Goal: Task Accomplishment & Management: Complete application form

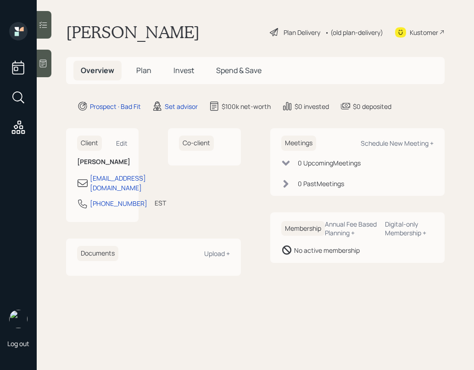
click at [135, 72] on h5 "Plan" at bounding box center [144, 71] width 30 height 20
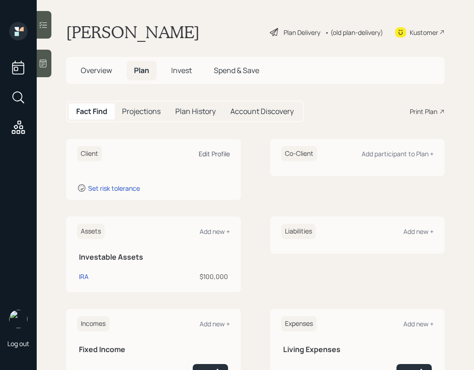
click at [206, 153] on div "Edit Profile" at bounding box center [214, 153] width 31 height 9
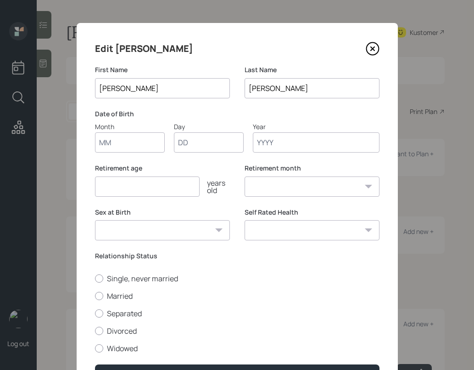
click at [129, 150] on input "Month" at bounding box center [130, 142] width 70 height 20
type input "01"
type input "15"
type input "1997"
select select "1"
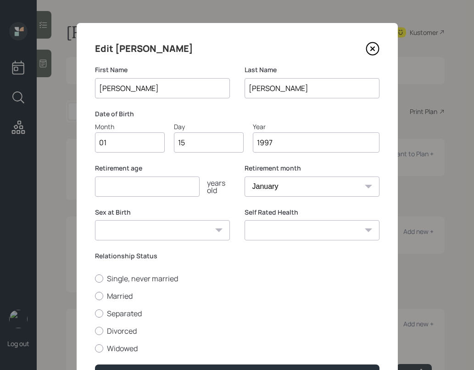
type input "1997"
click at [170, 191] on input "number" at bounding box center [147, 186] width 105 height 20
type input "5"
type input "60"
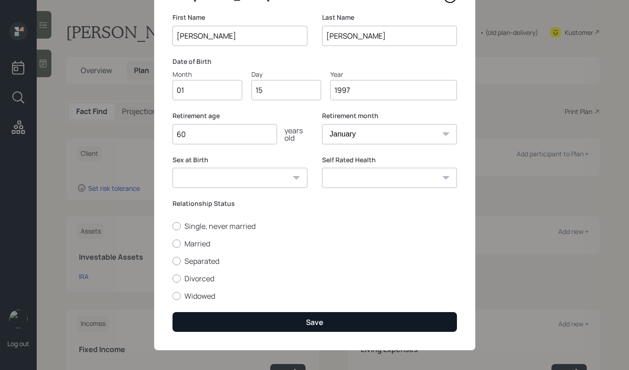
scroll to position [56, 0]
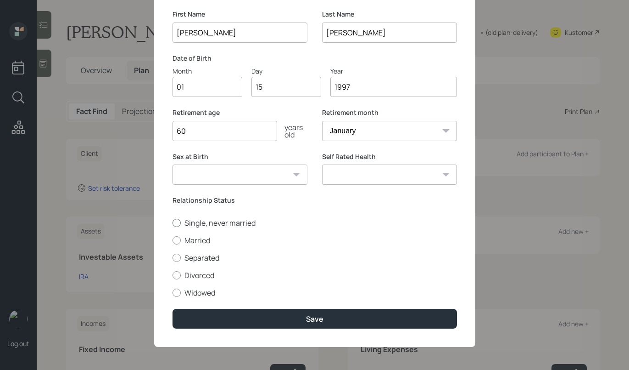
click at [176, 222] on div at bounding box center [177, 223] width 8 height 8
click at [173, 222] on input "Single, never married" at bounding box center [172, 222] width 0 height 0
radio input "true"
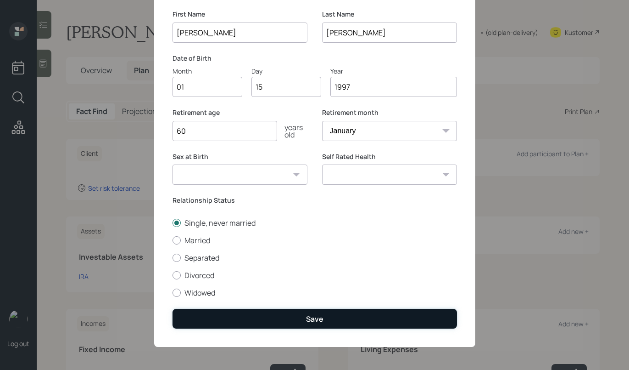
click at [350, 314] on button "Save" at bounding box center [315, 318] width 285 height 20
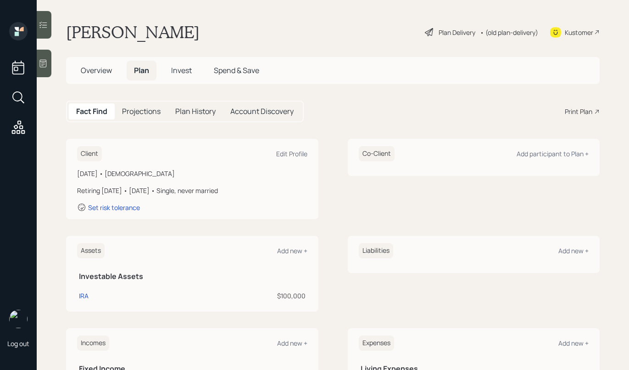
click at [424, 32] on icon at bounding box center [429, 32] width 11 height 11
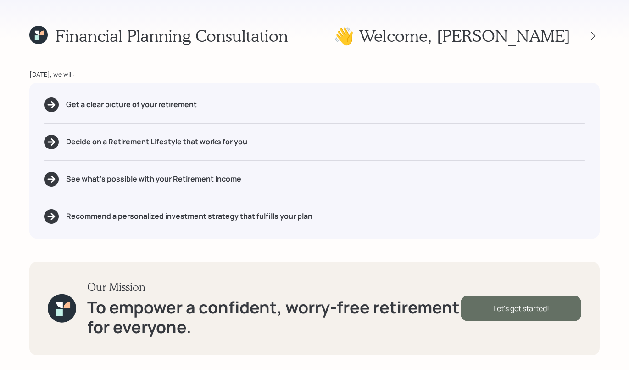
click at [498, 306] on div "Let's get started!" at bounding box center [521, 308] width 121 height 26
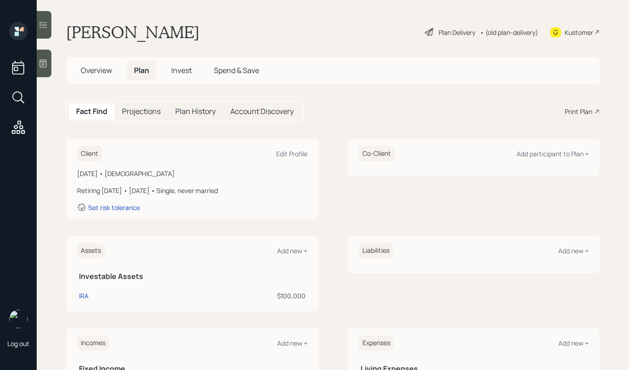
click at [182, 67] on span "Invest" at bounding box center [181, 70] width 21 height 10
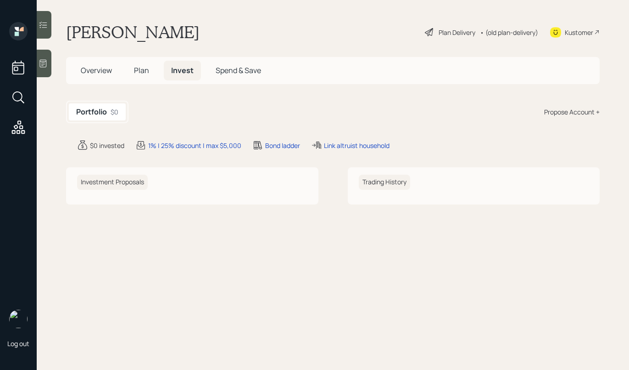
click at [231, 78] on h5 "Spend & Save" at bounding box center [238, 71] width 60 height 20
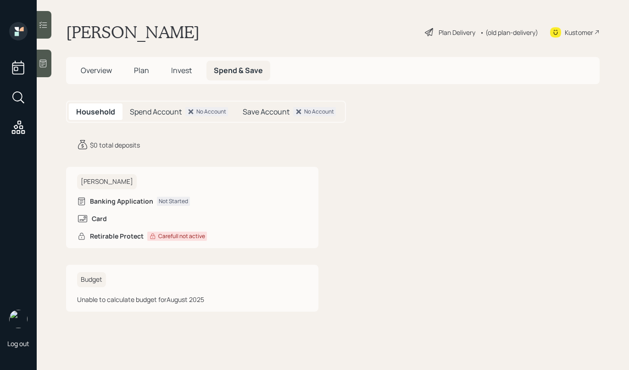
click at [132, 67] on h5 "Plan" at bounding box center [142, 71] width 30 height 20
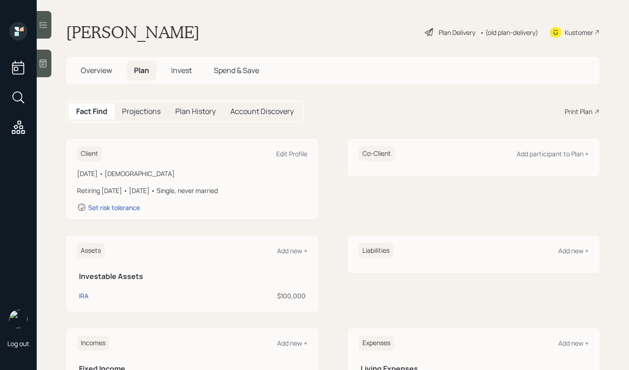
click at [290, 107] on h5 "Account Discovery" at bounding box center [261, 111] width 63 height 9
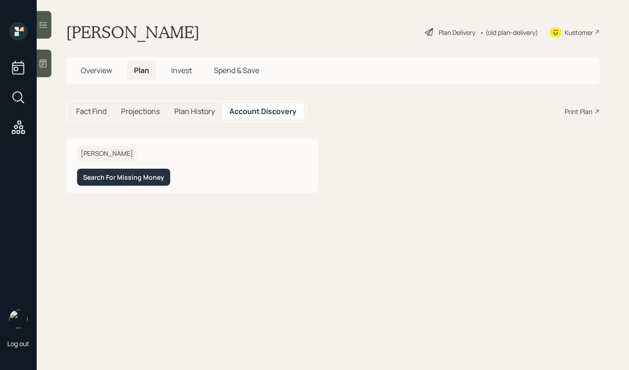
click at [196, 105] on div "Plan History" at bounding box center [194, 111] width 55 height 16
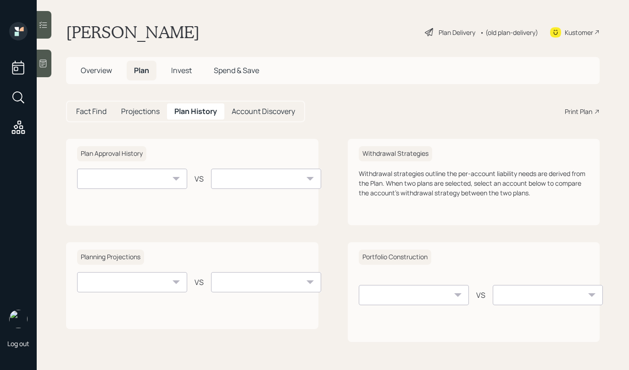
click at [147, 110] on h5 "Projections" at bounding box center [140, 111] width 39 height 9
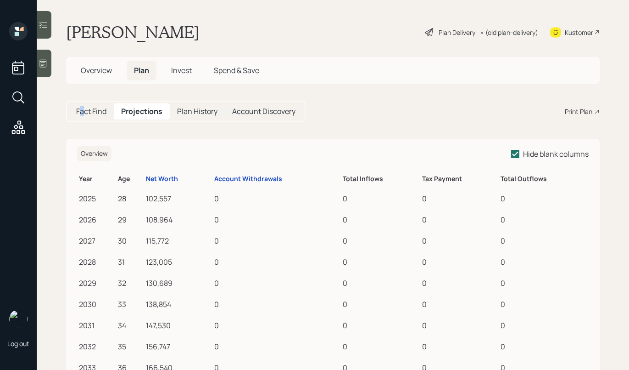
click at [83, 107] on h5 "Fact Find" at bounding box center [91, 111] width 30 height 9
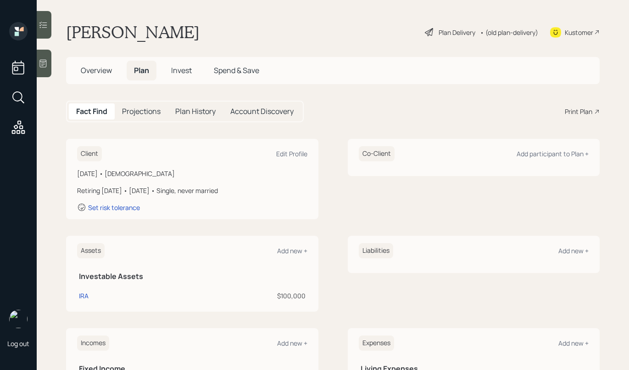
click at [352, 106] on div "Fact Find Projections Plan History Account Discovery Print Plan" at bounding box center [333, 112] width 534 height 22
click at [439, 33] on div "Plan Delivery" at bounding box center [457, 33] width 37 height 10
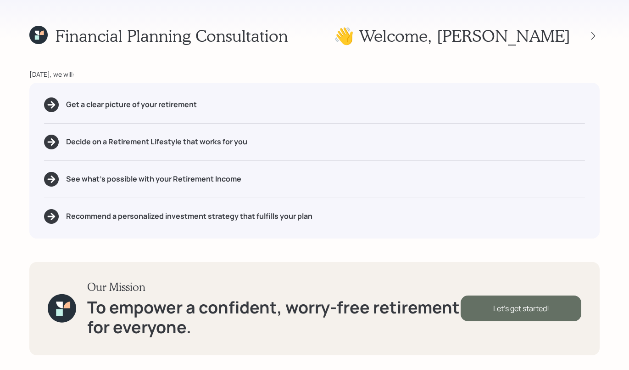
click at [521, 303] on div "Let's get started!" at bounding box center [521, 308] width 121 height 26
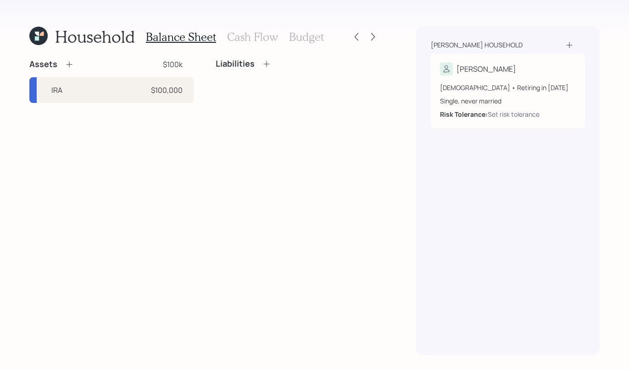
click at [74, 65] on div "Assets $100k" at bounding box center [111, 64] width 164 height 11
click at [71, 66] on icon at bounding box center [69, 64] width 9 height 9
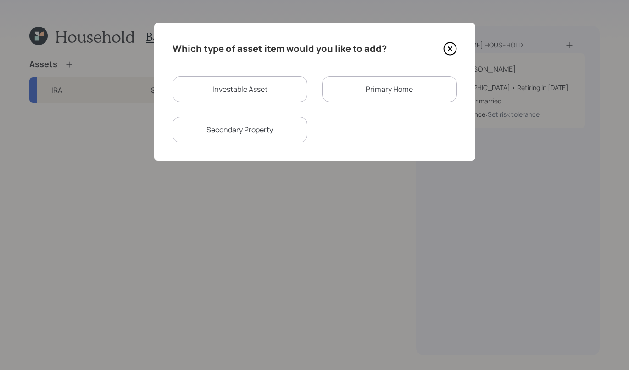
click at [372, 87] on div "Primary Home" at bounding box center [389, 89] width 135 height 26
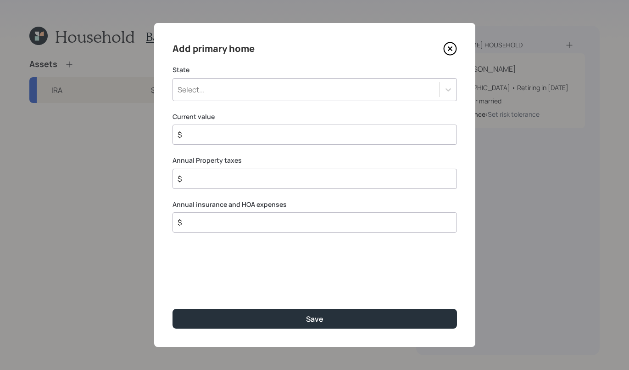
click at [443, 53] on div "Add primary home" at bounding box center [315, 48] width 285 height 15
click at [448, 51] on icon at bounding box center [450, 49] width 14 height 14
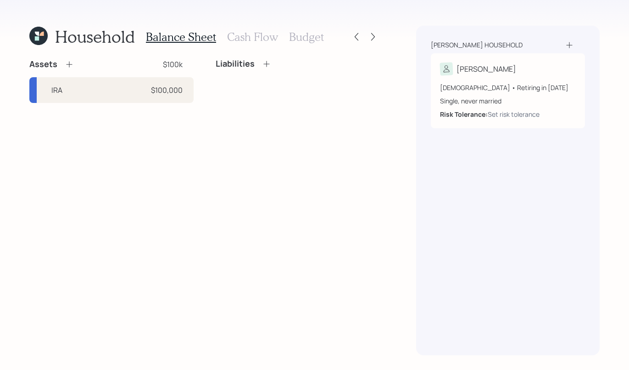
click at [175, 70] on div "Assets $100k IRA $100,000" at bounding box center [111, 81] width 164 height 44
click at [159, 99] on div "IRA $100,000" at bounding box center [111, 90] width 164 height 26
select select "ira"
select select "balanced"
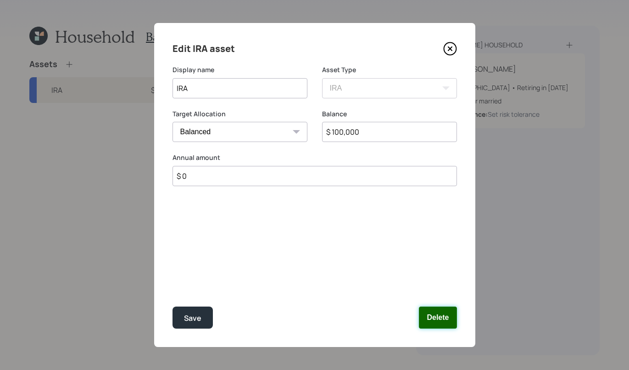
click at [438, 314] on button "Delete" at bounding box center [438, 317] width 38 height 22
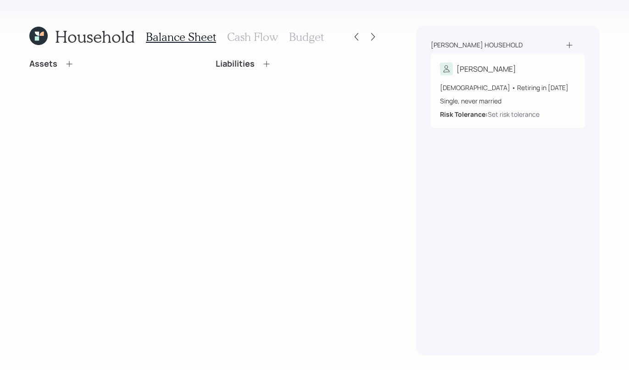
click at [68, 60] on icon at bounding box center [69, 63] width 9 height 9
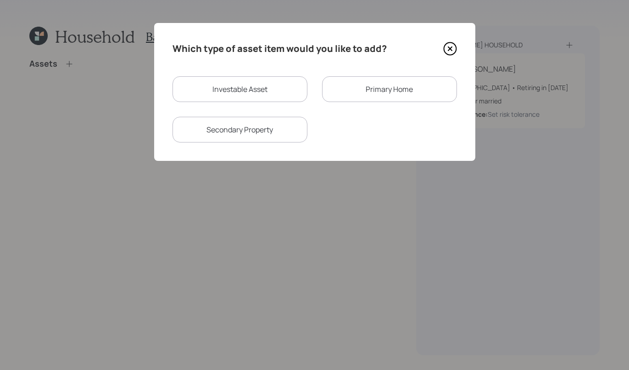
click at [248, 96] on div "Investable Asset" at bounding box center [240, 89] width 135 height 26
select select "taxable"
select select "balanced"
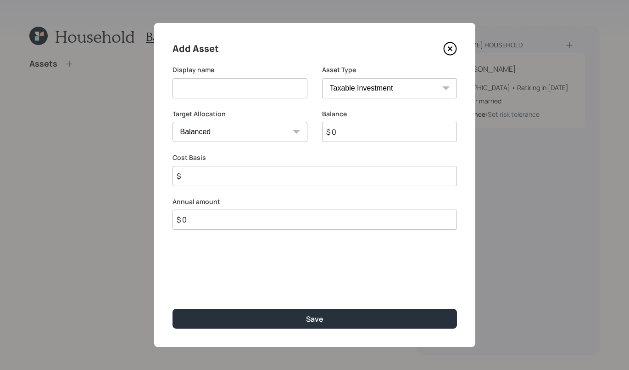
click at [247, 95] on input at bounding box center [240, 88] width 135 height 20
click at [432, 77] on div "Asset Type SEP [PERSON_NAME] IRA 401(k) [PERSON_NAME] 401(k) 403(b) [PERSON_NAM…" at bounding box center [389, 81] width 135 height 33
click at [418, 91] on select "SEP [PERSON_NAME] IRA 401(k) [PERSON_NAME] 401(k) 403(b) [PERSON_NAME] 403(b) 4…" at bounding box center [389, 88] width 135 height 20
select select "cash"
click at [322, 78] on select "SEP [PERSON_NAME] IRA 401(k) [PERSON_NAME] 401(k) 403(b) [PERSON_NAME] 403(b) 4…" at bounding box center [389, 88] width 135 height 20
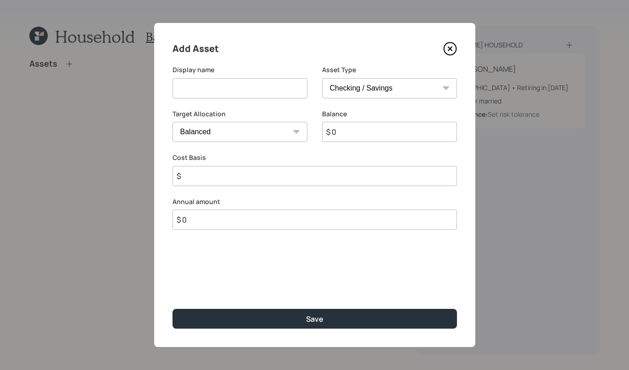
type input "$"
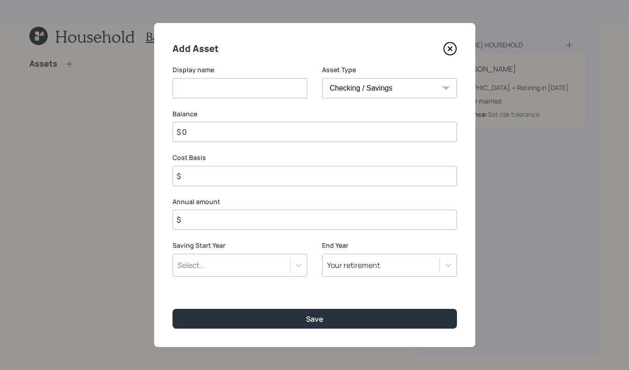
click at [213, 79] on input at bounding box center [240, 88] width 135 height 20
type input "Savings"
click at [216, 135] on input "$ 0" at bounding box center [315, 132] width 285 height 20
type input "$"
type input "$ 4"
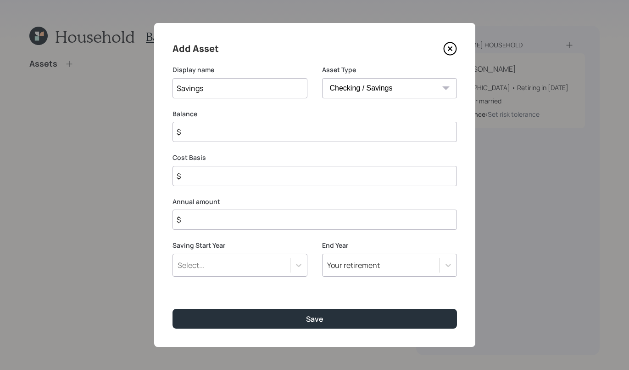
type input "$ 4"
type input "$ 40"
type input "$ 400"
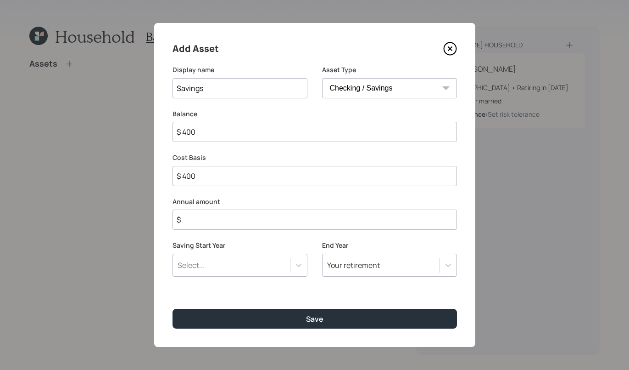
type input "$ 4,000"
type input "$ 40,000"
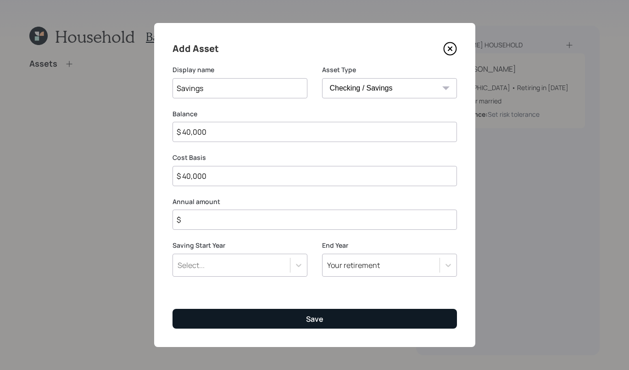
type input "$ 40,000"
click at [341, 320] on button "Save" at bounding box center [315, 318] width 285 height 20
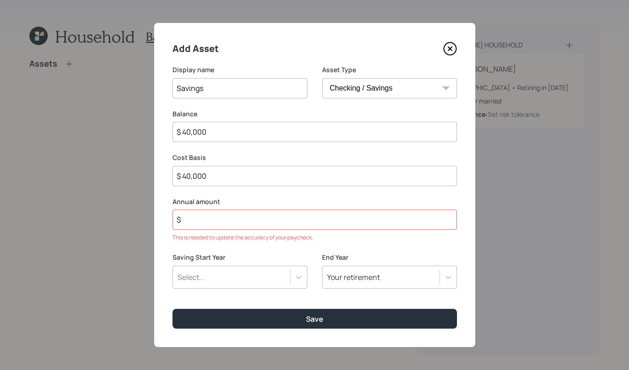
click at [206, 221] on input "$" at bounding box center [315, 219] width 285 height 20
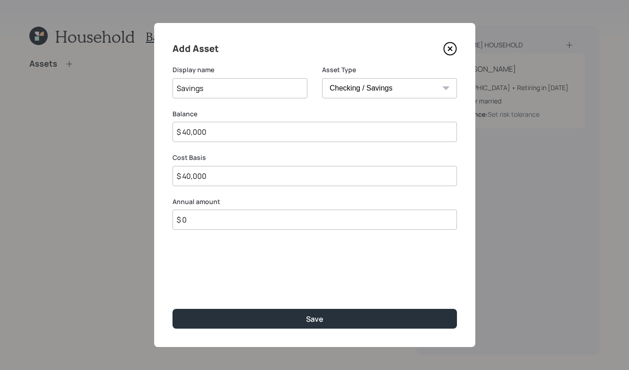
type input "$ 0"
click at [269, 285] on div "Add Asset Display name Savings Asset Type SEP [PERSON_NAME] IRA 401(k) [PERSON_…" at bounding box center [314, 185] width 321 height 324
click at [316, 306] on div "Add Asset Display name Savings Asset Type SEP [PERSON_NAME] IRA 401(k) [PERSON_…" at bounding box center [314, 185] width 321 height 324
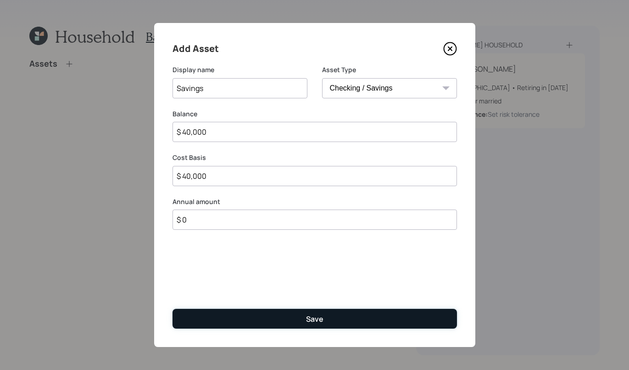
click at [312, 314] on div "Save" at bounding box center [314, 319] width 17 height 10
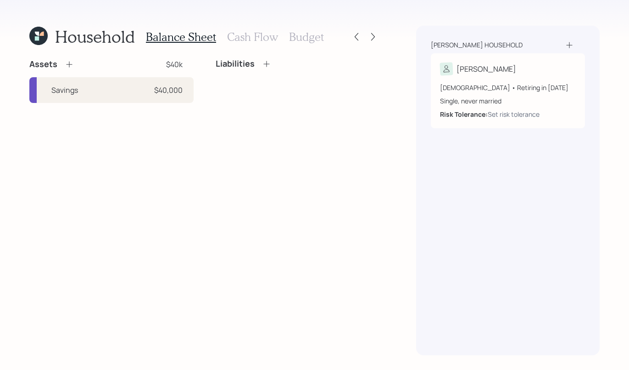
click at [65, 64] on icon at bounding box center [69, 64] width 9 height 9
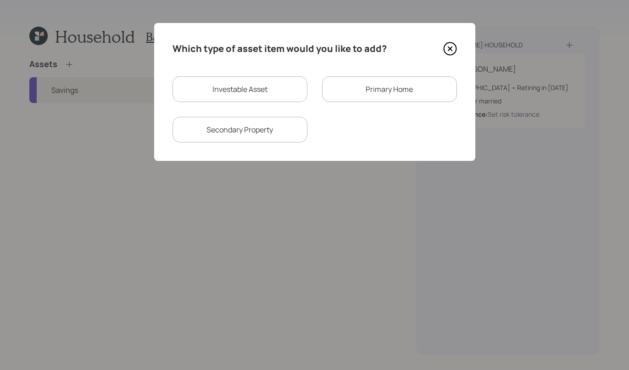
click at [255, 90] on div "Investable Asset" at bounding box center [240, 89] width 135 height 26
select select "taxable"
select select "balanced"
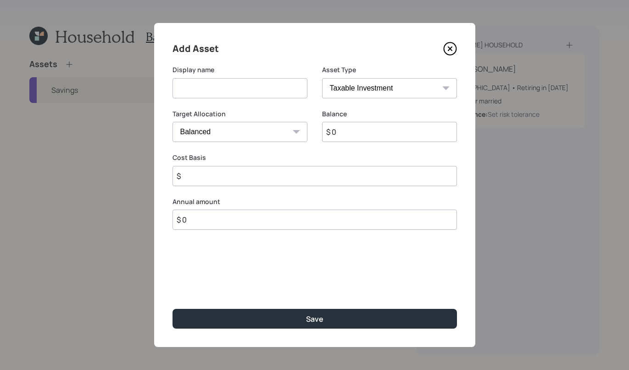
click at [255, 95] on input at bounding box center [240, 88] width 135 height 20
type input "Checking"
click at [419, 87] on select "SEP [PERSON_NAME] IRA 401(k) [PERSON_NAME] 401(k) 403(b) [PERSON_NAME] 403(b) 4…" at bounding box center [389, 88] width 135 height 20
select select "cash"
click at [322, 78] on select "SEP [PERSON_NAME] IRA 401(k) [PERSON_NAME] 401(k) 403(b) [PERSON_NAME] 403(b) 4…" at bounding box center [389, 88] width 135 height 20
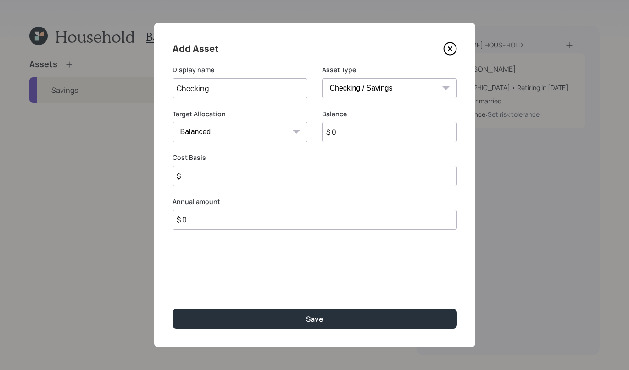
type input "$"
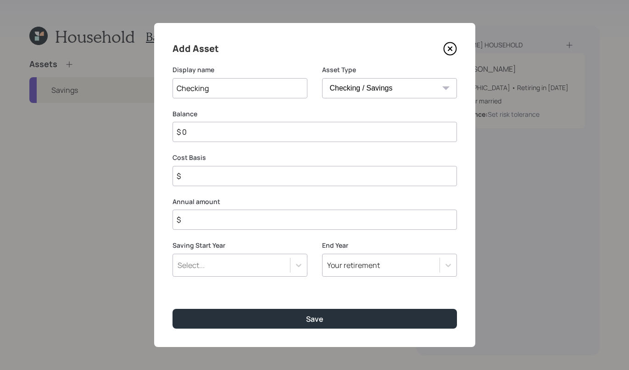
click at [228, 129] on input "$ 0" at bounding box center [315, 132] width 285 height 20
type input "$"
type input "$ 5"
type input "$"
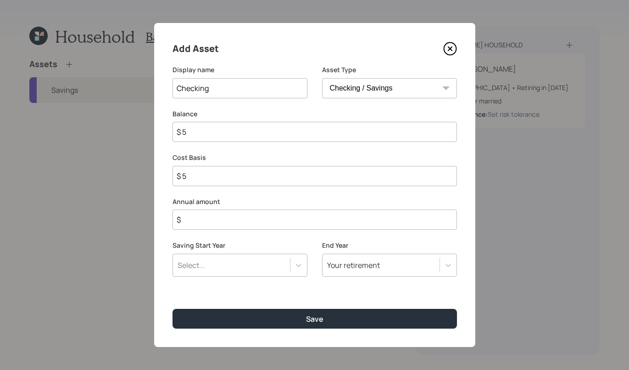
type input "$"
type input "$ 6"
type input "$ 60"
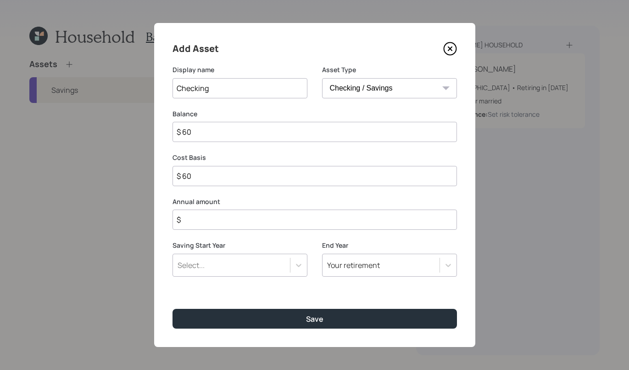
type input "$ 600"
type input "$ 6,000"
click at [239, 221] on input "$" at bounding box center [315, 219] width 285 height 20
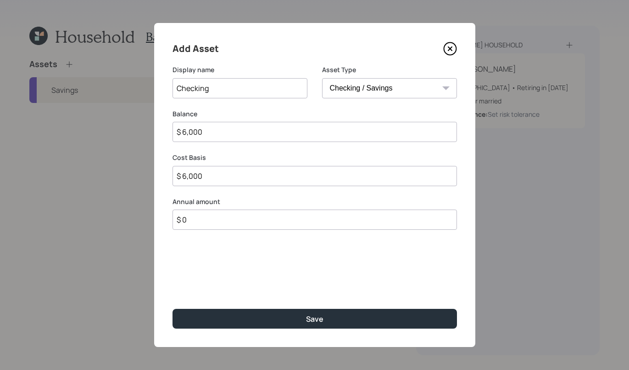
type input "$ 0"
click at [352, 336] on div "Add Asset Display name Checking Asset Type SEP [PERSON_NAME] IRA 401(k) [PERSON…" at bounding box center [314, 185] width 321 height 324
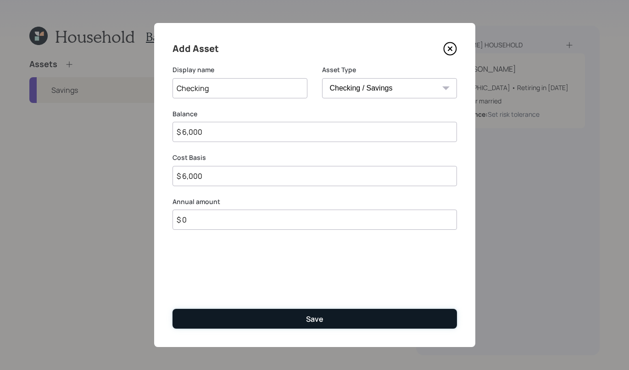
click at [344, 322] on button "Save" at bounding box center [315, 318] width 285 height 20
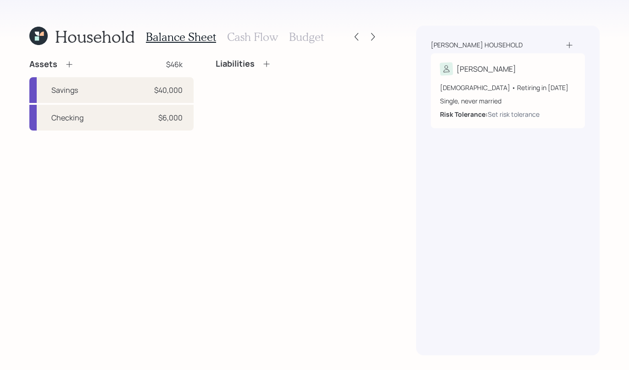
click at [70, 63] on icon at bounding box center [69, 64] width 9 height 9
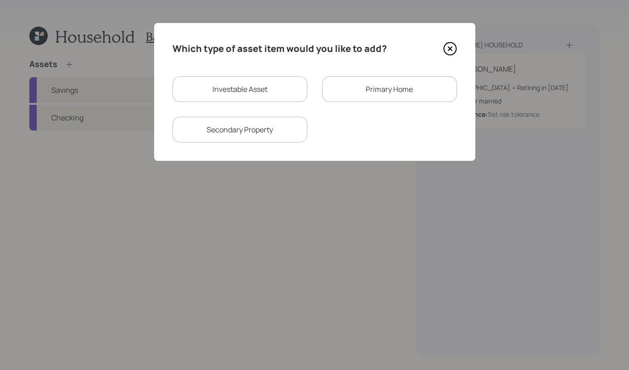
click at [238, 83] on div "Investable Asset" at bounding box center [240, 89] width 135 height 26
select select "taxable"
select select "balanced"
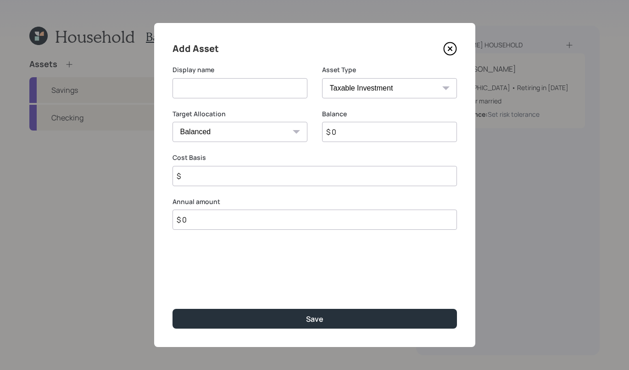
click at [393, 86] on select "SEP [PERSON_NAME] IRA 401(k) [PERSON_NAME] 401(k) 403(b) [PERSON_NAME] 403(b) 4…" at bounding box center [389, 88] width 135 height 20
select select "company_sponsored"
click at [322, 78] on select "SEP [PERSON_NAME] IRA 401(k) [PERSON_NAME] 401(k) 403(b) [PERSON_NAME] 403(b) 4…" at bounding box center [389, 88] width 135 height 20
click at [235, 86] on input at bounding box center [240, 88] width 135 height 20
type input "401K"
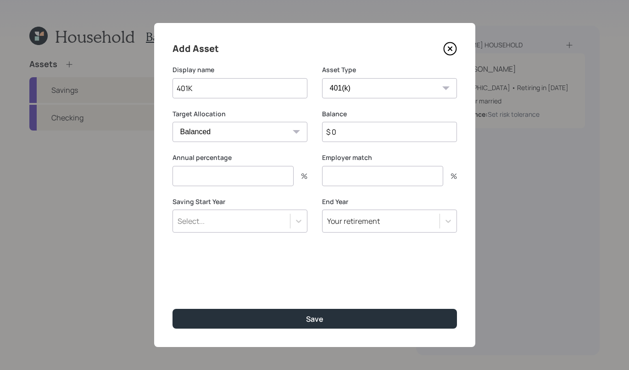
click at [282, 134] on select "Cash Conservative Balanced Aggressive" at bounding box center [240, 132] width 135 height 20
click at [173, 122] on select "Cash Conservative Balanced Aggressive" at bounding box center [240, 132] width 135 height 20
click at [359, 124] on input "$ 0" at bounding box center [389, 132] width 135 height 20
click at [361, 127] on input "$ 0" at bounding box center [389, 132] width 135 height 20
type input "$ 200,000"
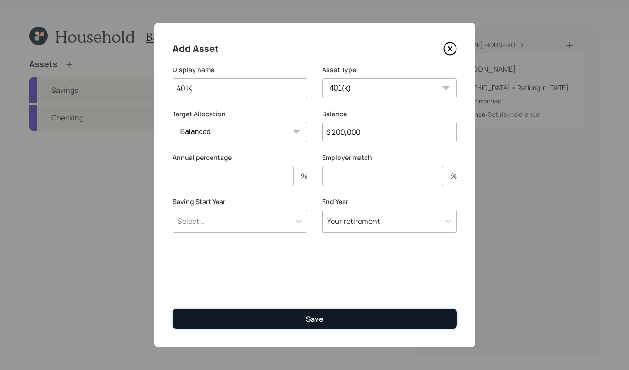
click at [289, 320] on button "Save" at bounding box center [315, 318] width 285 height 20
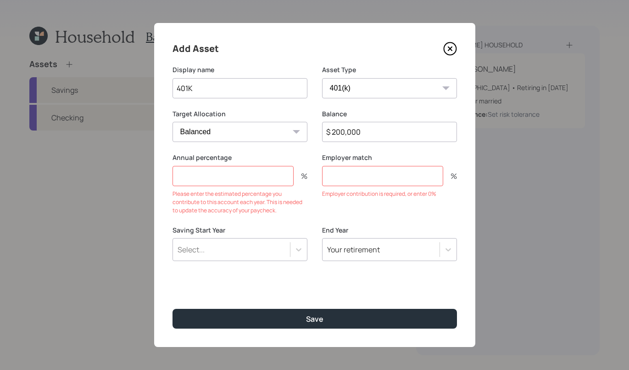
click at [217, 179] on input "number" at bounding box center [233, 176] width 121 height 20
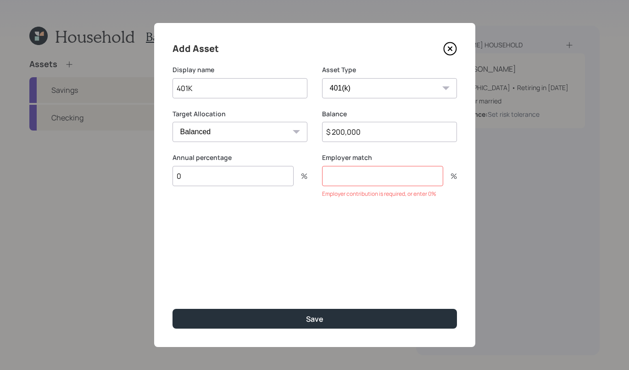
type input "0"
click at [355, 177] on input "number" at bounding box center [382, 176] width 121 height 20
type input "0"
click at [449, 52] on icon at bounding box center [450, 49] width 14 height 14
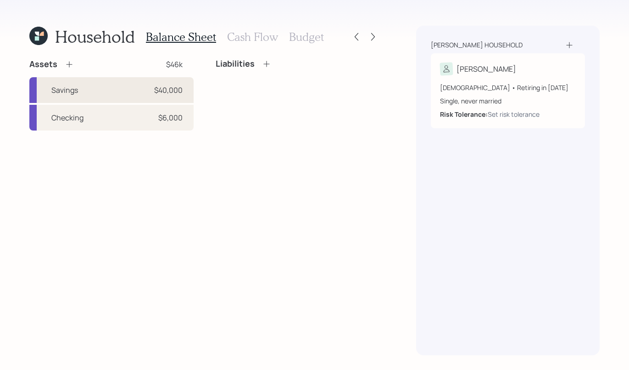
click at [90, 95] on div "Savings $40,000" at bounding box center [111, 90] width 164 height 26
select select "cash"
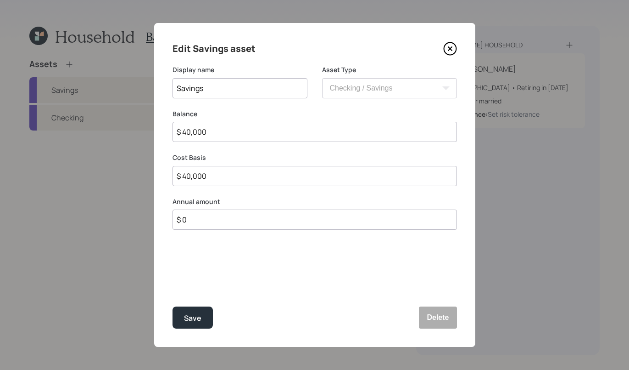
click at [454, 50] on icon at bounding box center [450, 49] width 14 height 14
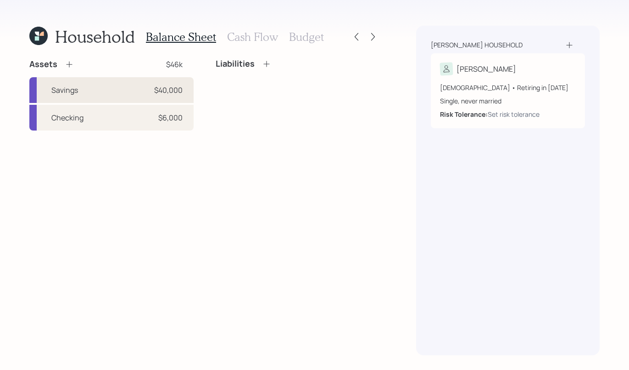
click at [101, 88] on div "Savings $40,000" at bounding box center [111, 90] width 164 height 26
select select "cash"
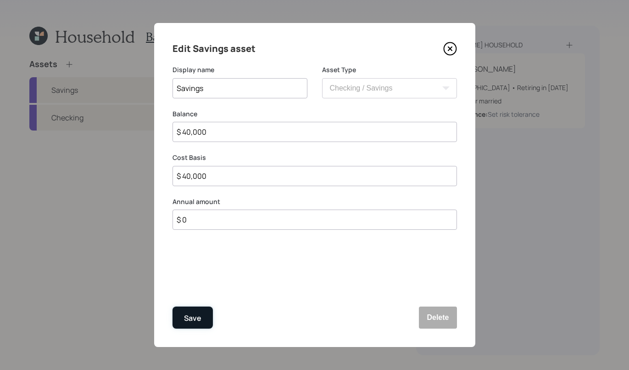
click at [195, 325] on button "Save" at bounding box center [193, 317] width 40 height 22
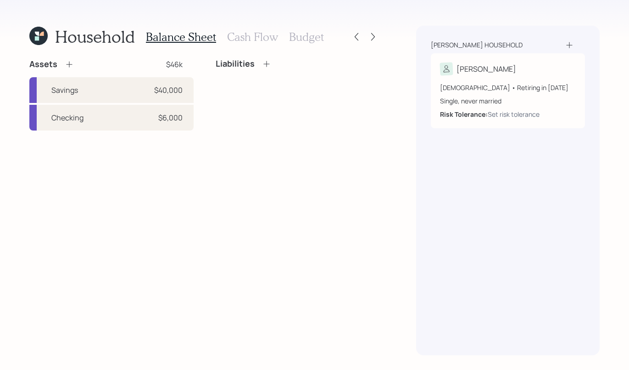
click at [71, 64] on icon at bounding box center [69, 64] width 9 height 9
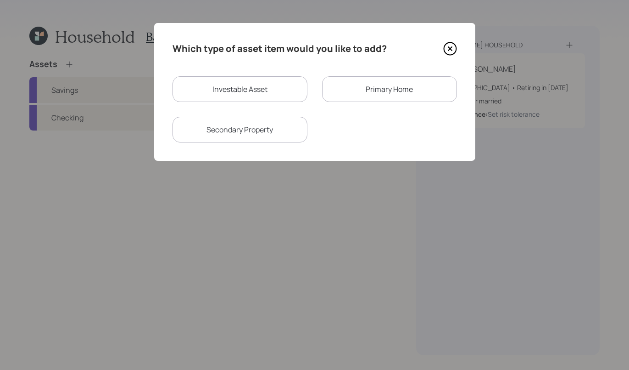
click at [268, 91] on div "Investable Asset" at bounding box center [240, 89] width 135 height 26
select select "taxable"
select select "balanced"
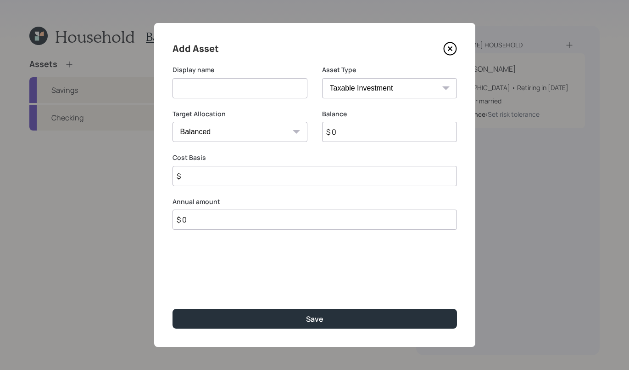
click at [238, 76] on div "Display name" at bounding box center [240, 81] width 135 height 33
click at [243, 84] on input at bounding box center [240, 88] width 135 height 20
click at [380, 98] on div "Asset Type SEP [PERSON_NAME] IRA 401(k) [PERSON_NAME] 401(k) 403(b) [PERSON_NAM…" at bounding box center [389, 87] width 135 height 44
click at [378, 93] on select "SEP [PERSON_NAME] IRA 401(k) [PERSON_NAME] 401(k) 403(b) [PERSON_NAME] 403(b) 4…" at bounding box center [389, 88] width 135 height 20
select select "company_sponsored"
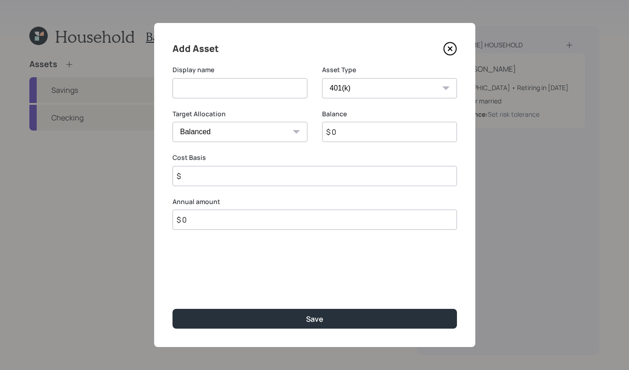
click at [322, 78] on select "SEP [PERSON_NAME] IRA 401(k) [PERSON_NAME] 401(k) 403(b) [PERSON_NAME] 403(b) 4…" at bounding box center [389, 88] width 135 height 20
click at [216, 85] on input at bounding box center [240, 88] width 135 height 20
type input "401K"
click at [252, 131] on select "Cash Conservative Balanced Aggressive" at bounding box center [240, 132] width 135 height 20
click at [173, 122] on select "Cash Conservative Balanced Aggressive" at bounding box center [240, 132] width 135 height 20
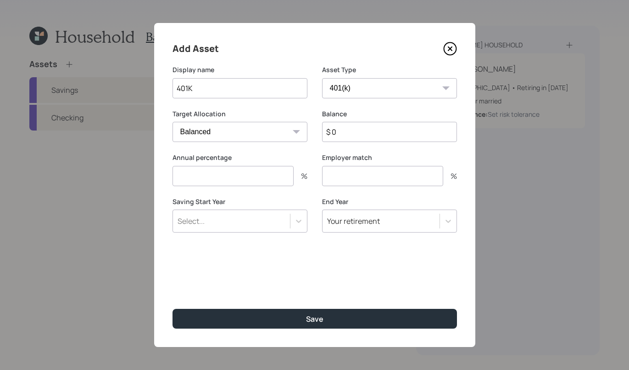
click at [387, 120] on div "Balance $ 0" at bounding box center [389, 125] width 135 height 33
click at [385, 127] on input "$ 0" at bounding box center [389, 132] width 135 height 20
type input "$ 200,000"
click at [214, 187] on div "Annual percentage %" at bounding box center [240, 175] width 135 height 44
click at [217, 181] on input "number" at bounding box center [233, 176] width 121 height 20
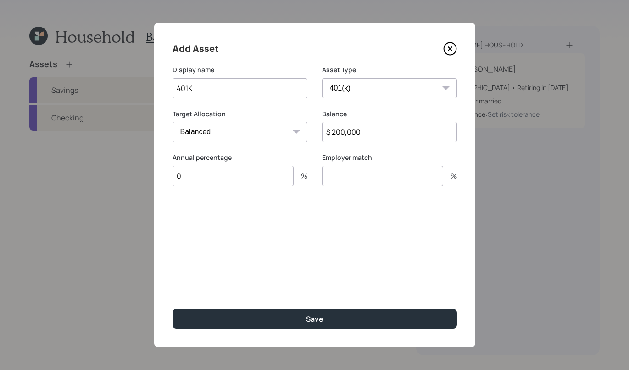
type input "0"
click at [381, 180] on input "number" at bounding box center [382, 176] width 121 height 20
type input "0"
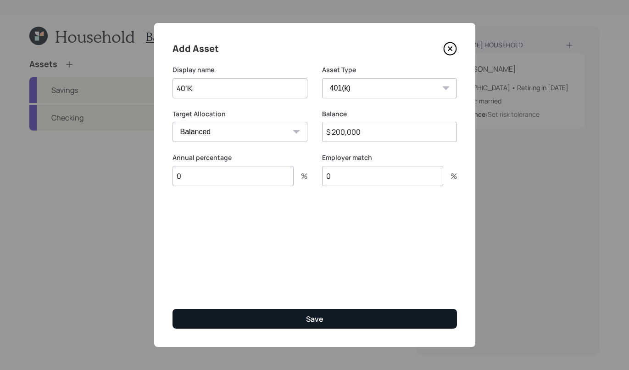
drag, startPoint x: 377, startPoint y: 305, endPoint x: 370, endPoint y: 311, distance: 9.1
click at [376, 306] on div "Add Asset Display name 401K Asset Type SEP [PERSON_NAME] IRA 401(k) [PERSON_NAM…" at bounding box center [314, 185] width 321 height 324
click at [357, 315] on button "Save" at bounding box center [315, 318] width 285 height 20
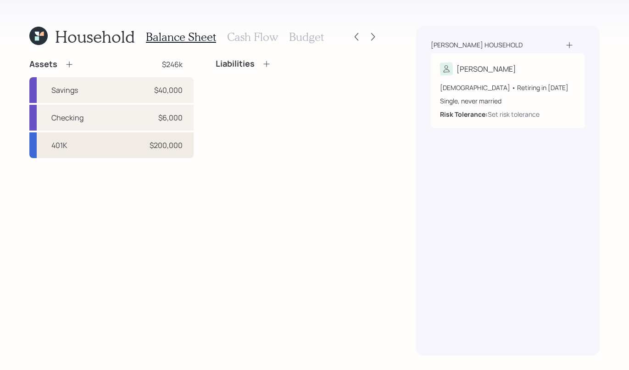
click at [124, 146] on div "401K $200,000" at bounding box center [111, 145] width 164 height 26
select select "company_sponsored"
select select "balanced"
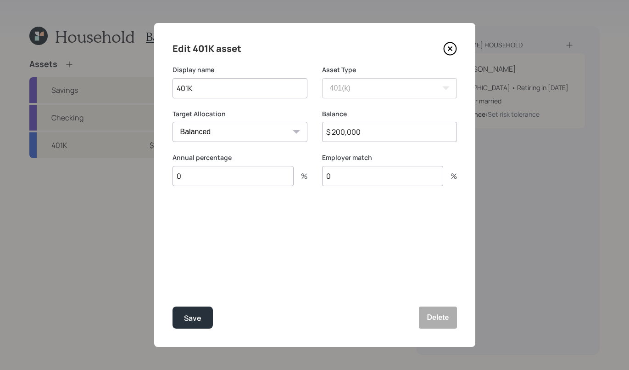
click at [234, 135] on select "Cash Conservative Balanced Aggressive" at bounding box center [240, 132] width 135 height 20
click at [173, 122] on select "Cash Conservative Balanced Aggressive" at bounding box center [240, 132] width 135 height 20
click at [205, 322] on button "Save" at bounding box center [193, 317] width 40 height 22
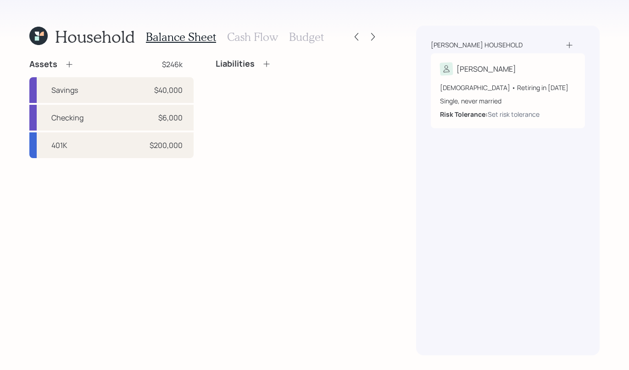
click at [64, 65] on div "Assets" at bounding box center [51, 64] width 45 height 11
click at [67, 64] on icon at bounding box center [69, 65] width 6 height 6
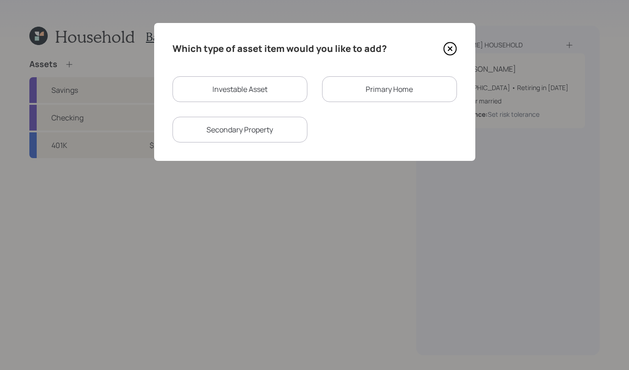
click at [390, 87] on div "Primary Home" at bounding box center [389, 89] width 135 height 26
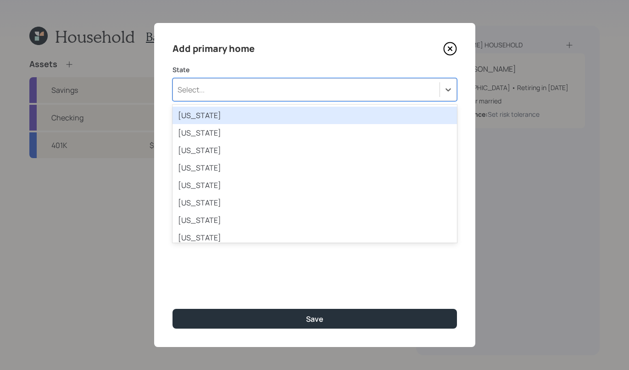
click at [416, 88] on div "Select..." at bounding box center [306, 90] width 267 height 16
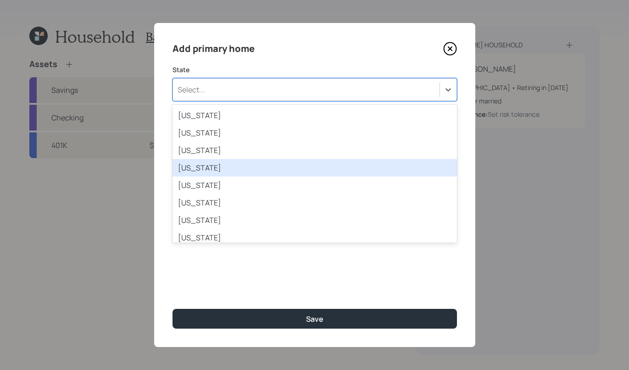
click at [288, 162] on div "[US_STATE]" at bounding box center [315, 167] width 285 height 17
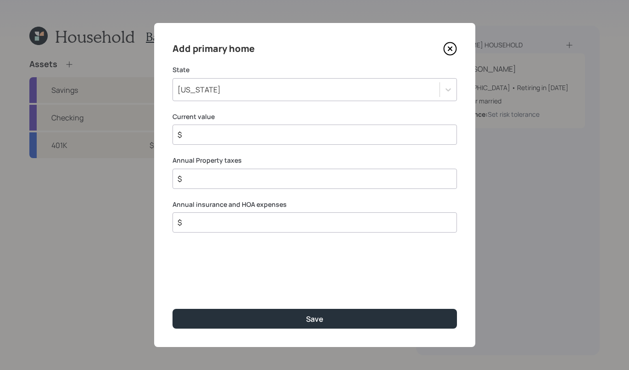
click at [281, 68] on label "State" at bounding box center [315, 69] width 285 height 9
click at [282, 94] on div "[US_STATE]" at bounding box center [306, 90] width 267 height 16
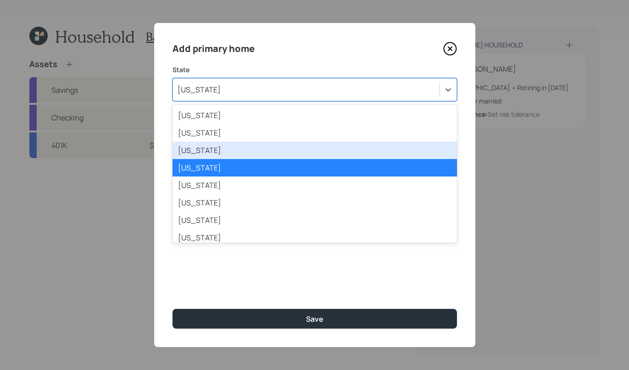
drag, startPoint x: 237, startPoint y: 151, endPoint x: 232, endPoint y: 151, distance: 4.6
click at [237, 151] on div "[US_STATE]" at bounding box center [315, 149] width 285 height 17
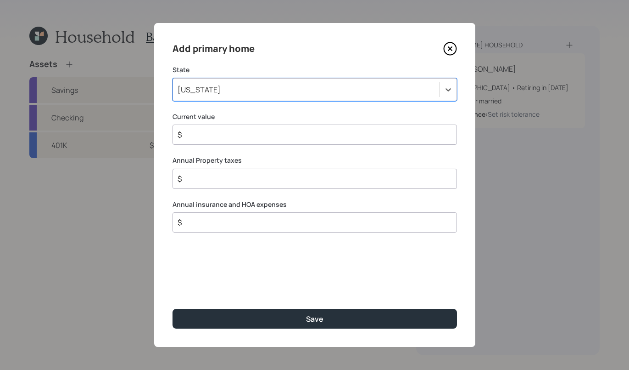
click at [237, 132] on input "$" at bounding box center [311, 134] width 269 height 11
type input "$ 480,000"
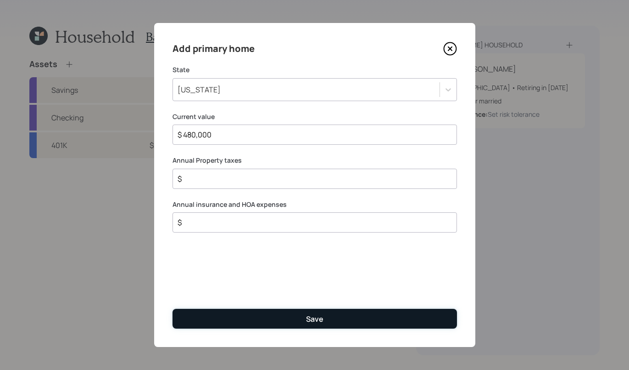
click at [342, 315] on button "Save" at bounding box center [315, 318] width 285 height 20
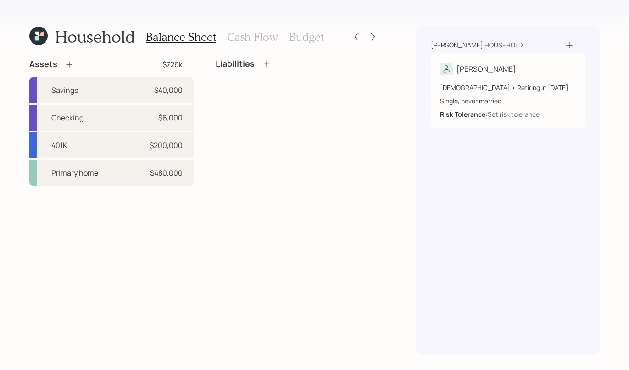
click at [66, 65] on icon at bounding box center [69, 64] width 9 height 9
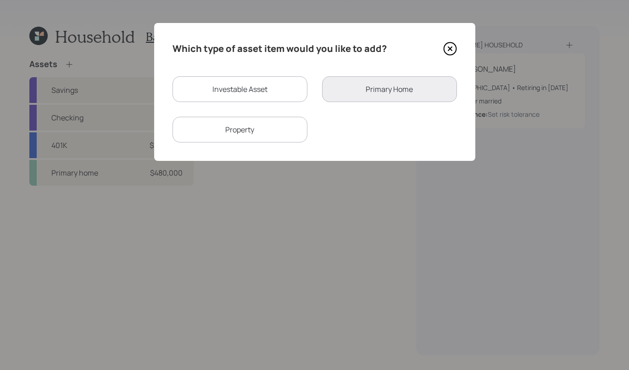
click at [257, 120] on div "Property" at bounding box center [240, 130] width 135 height 26
select select "rental_property"
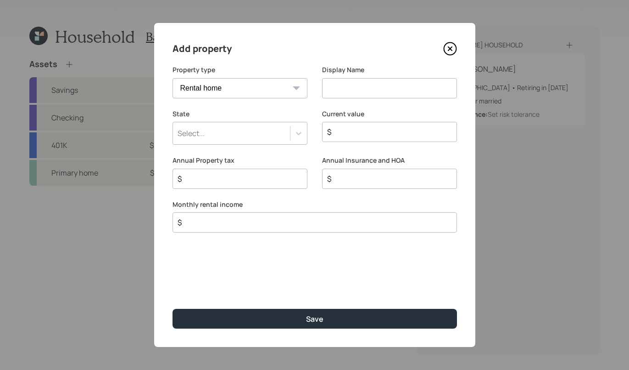
click at [304, 85] on select "Vacation home Rental home" at bounding box center [240, 88] width 135 height 20
click at [173, 78] on select "Vacation home Rental home" at bounding box center [240, 88] width 135 height 20
click at [366, 88] on input at bounding box center [389, 88] width 135 height 20
click at [354, 87] on input "Washingon House" at bounding box center [389, 88] width 135 height 20
type input "[US_STATE][GEOGRAPHIC_DATA]"
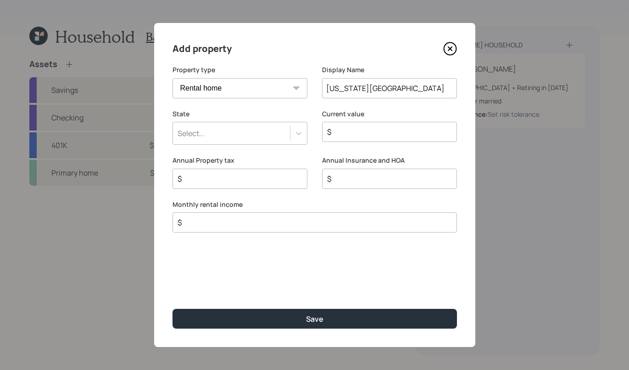
click at [310, 131] on div "State Select... Current value $" at bounding box center [315, 132] width 285 height 47
click at [297, 126] on div at bounding box center [299, 133] width 17 height 17
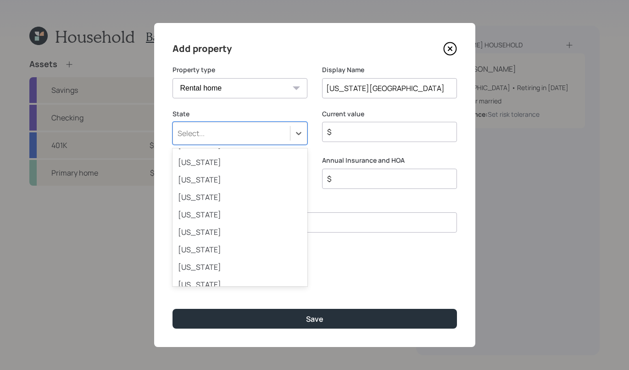
scroll to position [756, 0]
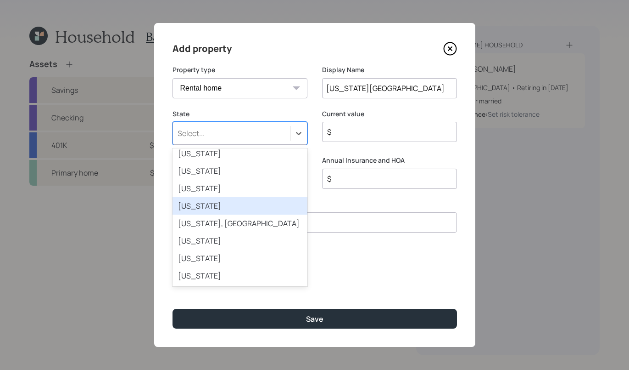
click at [230, 202] on div "[US_STATE]" at bounding box center [240, 205] width 135 height 17
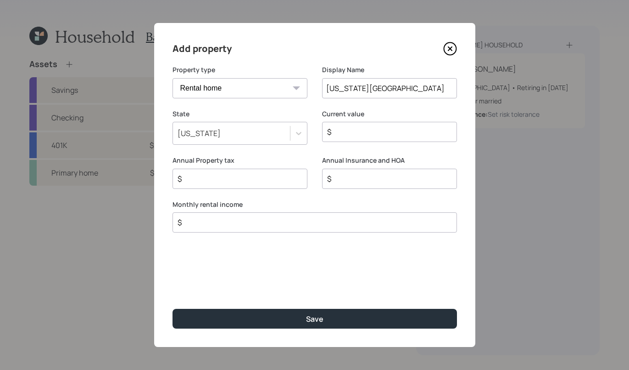
click at [254, 237] on div "Add property Property type Vacation home Rental home Display Name [US_STATE][GE…" at bounding box center [314, 185] width 321 height 324
click at [257, 230] on div "$" at bounding box center [315, 222] width 285 height 20
click at [259, 225] on input "$" at bounding box center [311, 222] width 269 height 11
type input "$ 2,000"
click at [219, 178] on input "$" at bounding box center [236, 178] width 119 height 11
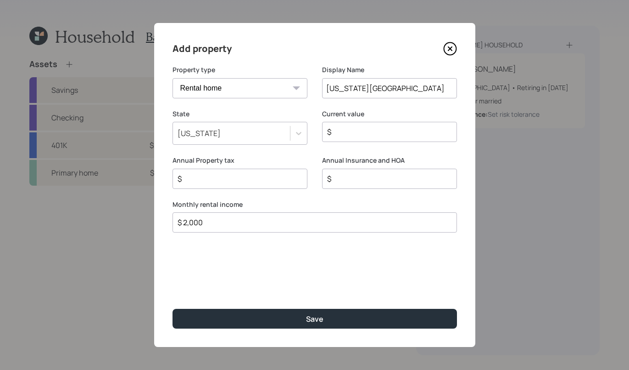
click at [408, 140] on div "$" at bounding box center [389, 132] width 135 height 20
click at [409, 137] on input "$" at bounding box center [385, 131] width 119 height 11
type input "$ 450,000"
click at [224, 184] on div "$" at bounding box center [240, 178] width 135 height 20
click at [226, 179] on input "$" at bounding box center [236, 178] width 119 height 11
